Goal: Information Seeking & Learning: Learn about a topic

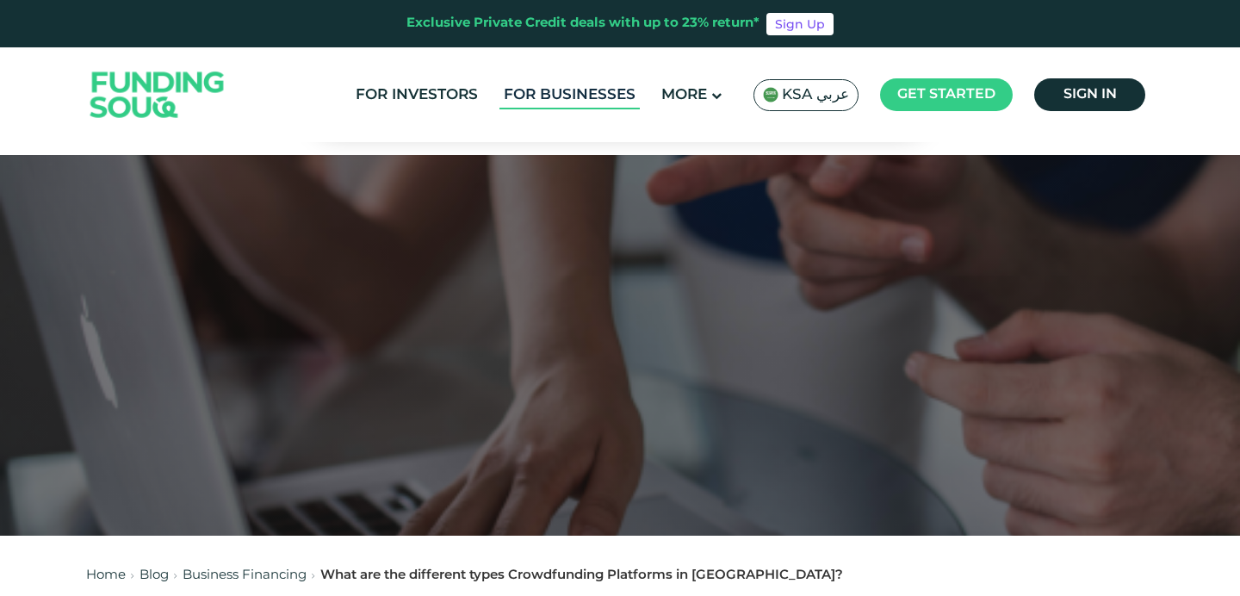
click at [574, 92] on link "For Businesses" at bounding box center [569, 95] width 140 height 28
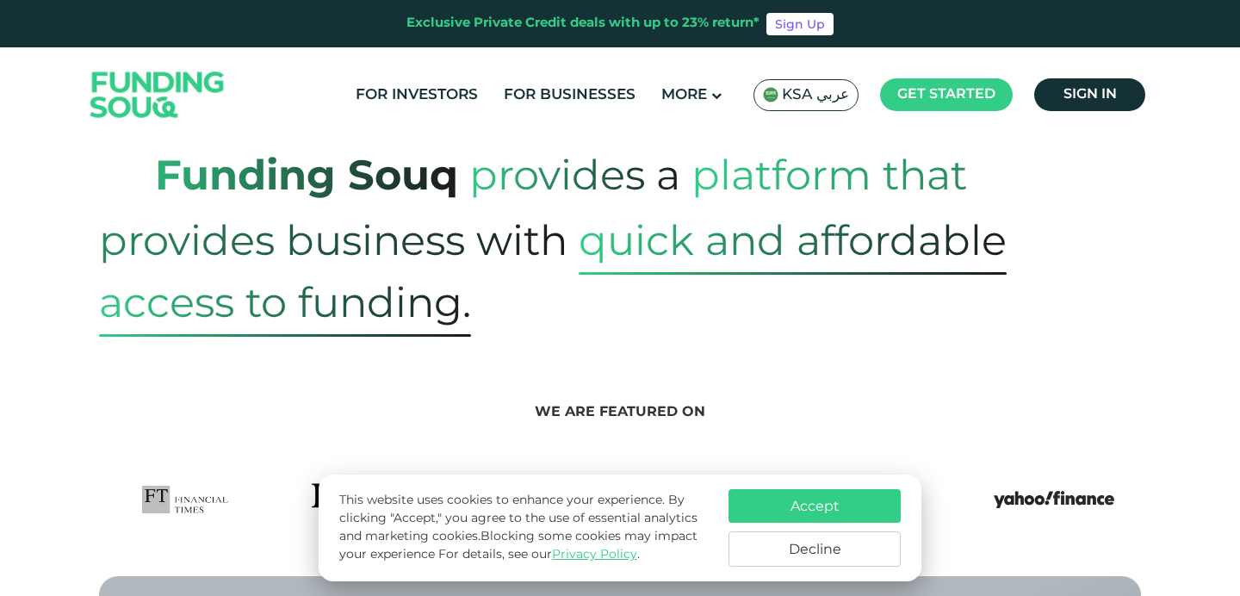
scroll to position [684, 0]
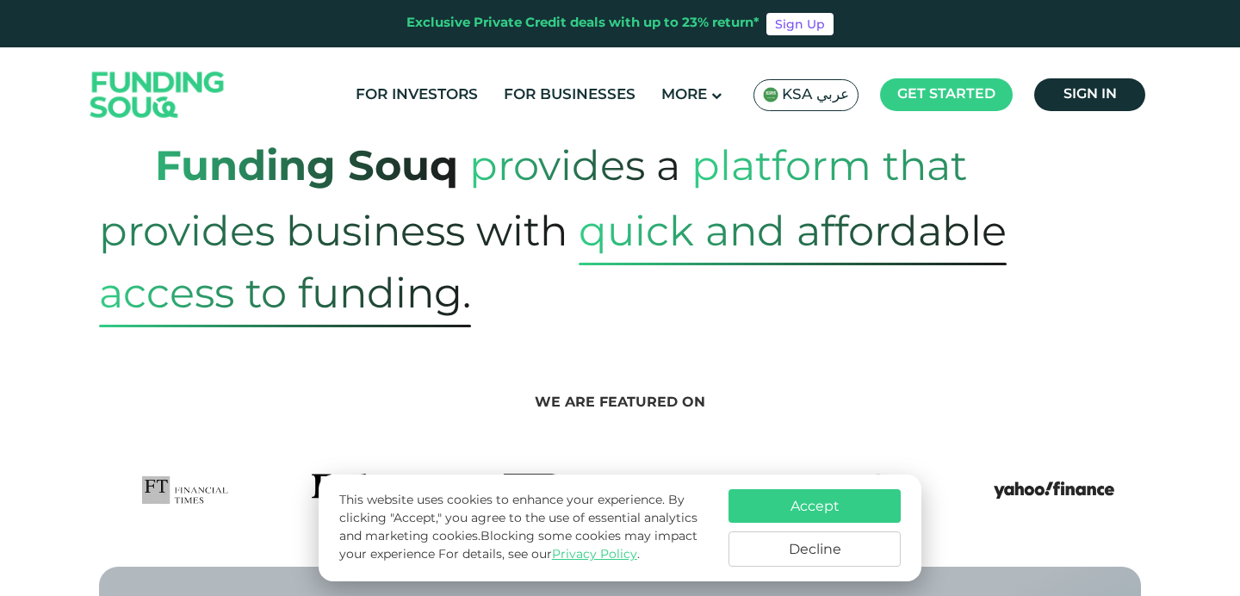
click at [818, 494] on button "Accept" at bounding box center [814, 506] width 172 height 34
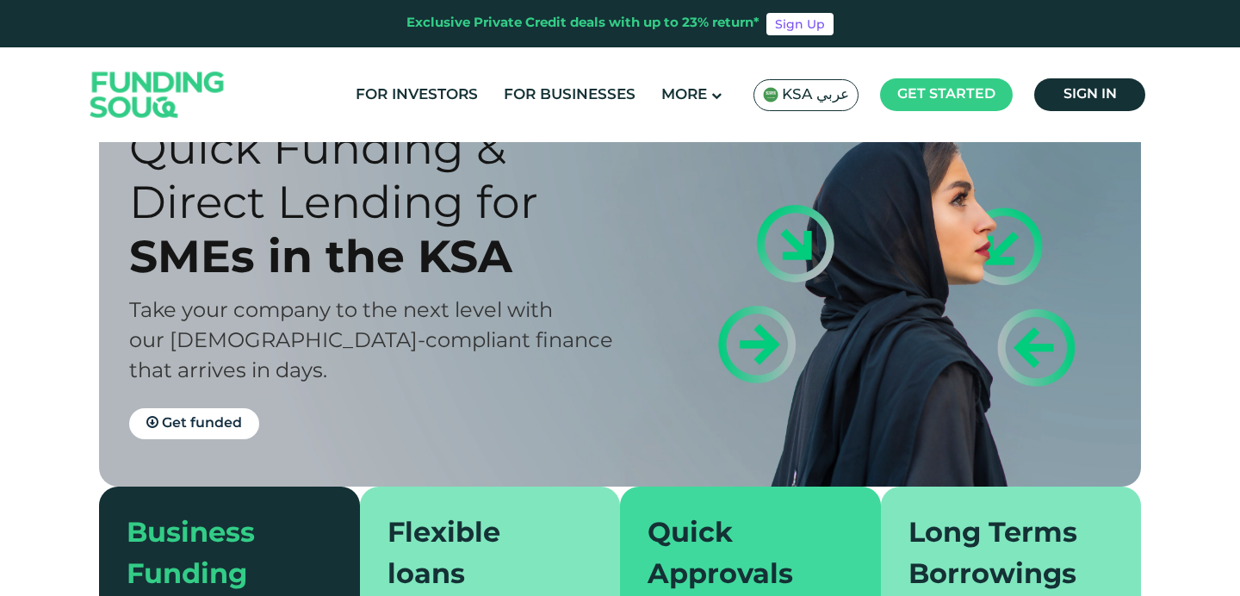
scroll to position [0, 0]
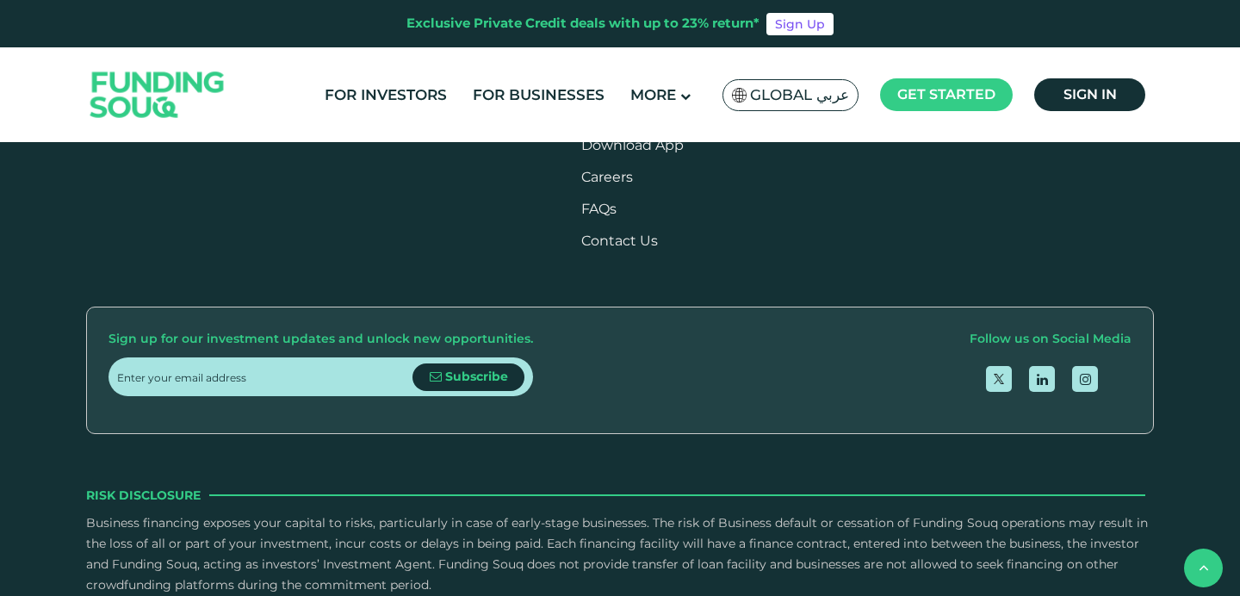
scroll to position [2093, 0]
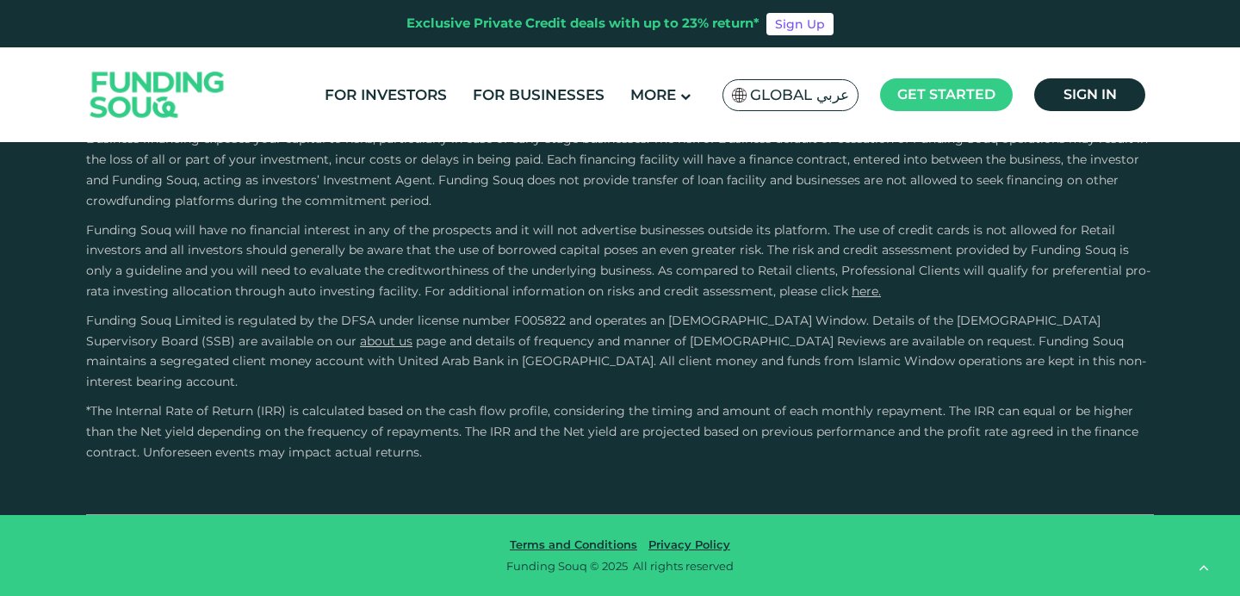
type tc-range-slider "4"
